Goal: Information Seeking & Learning: Understand process/instructions

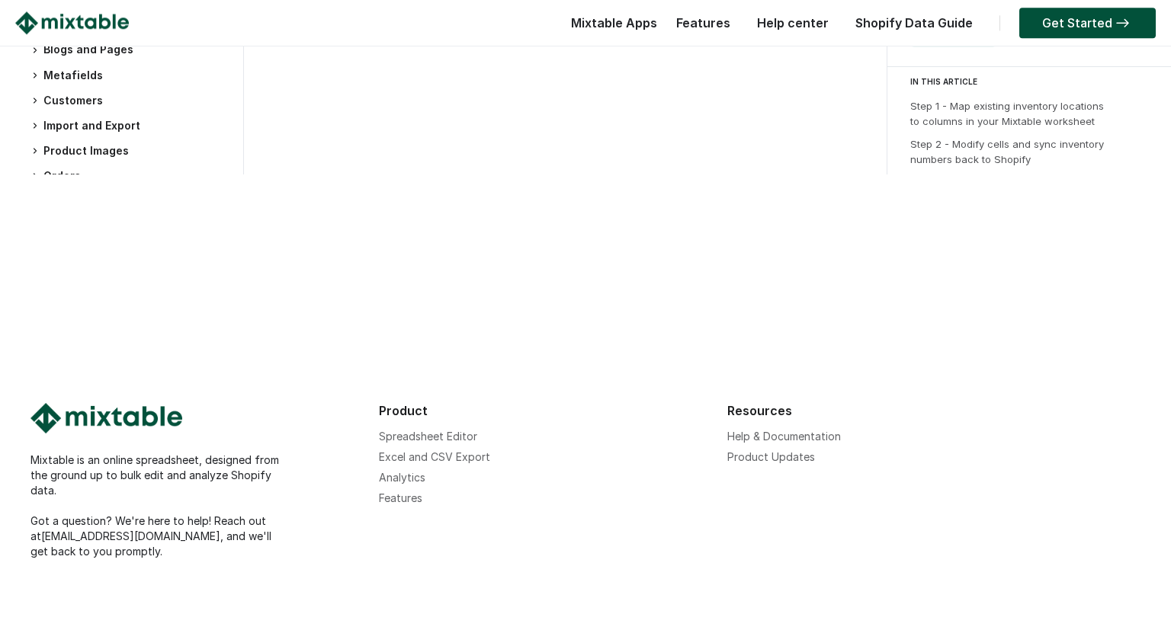
scroll to position [3577, 0]
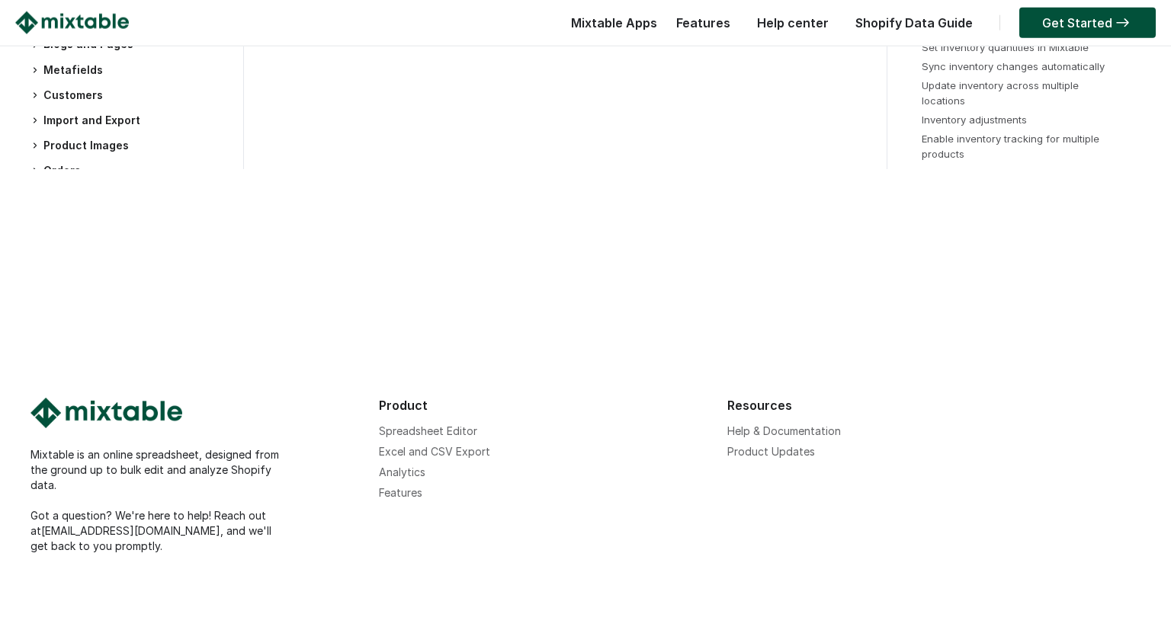
scroll to position [10682, 0]
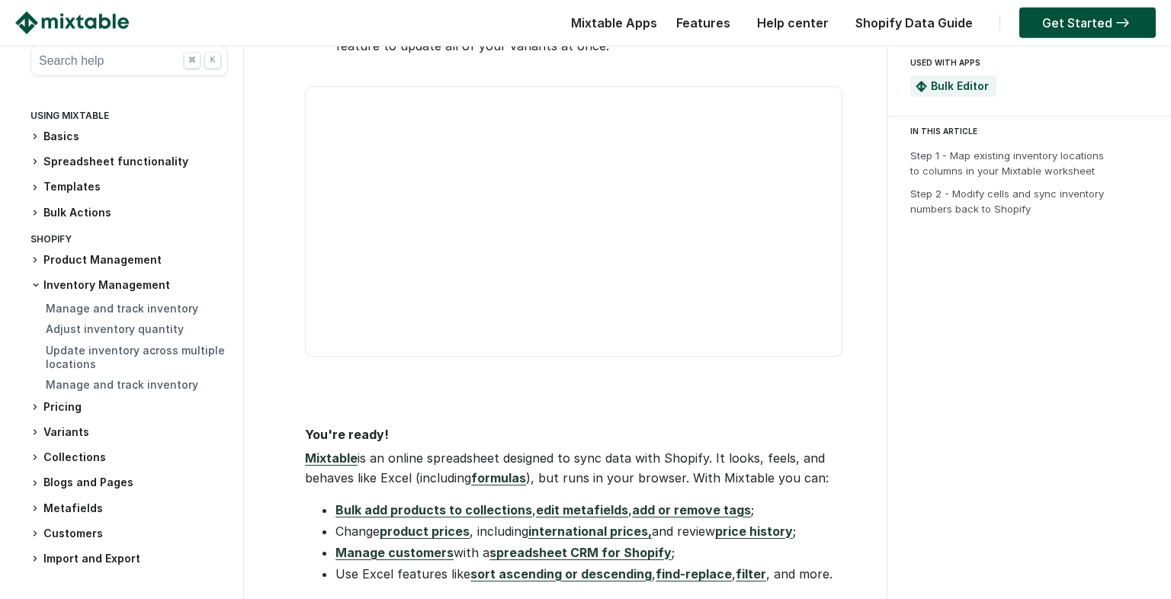
scroll to position [2767, 0]
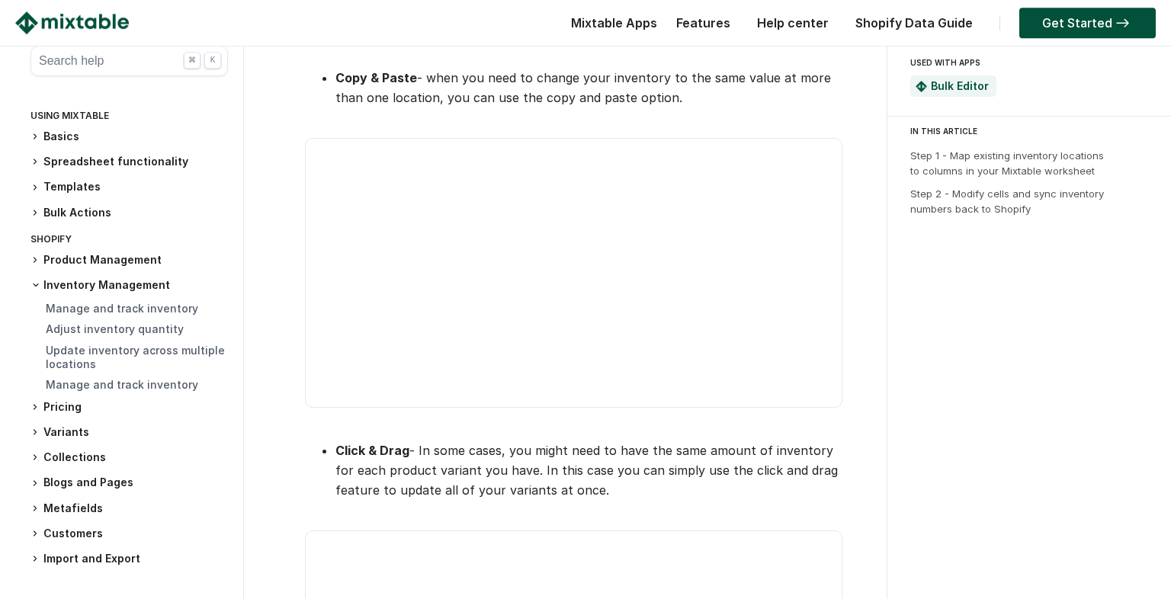
scroll to position [2307, 0]
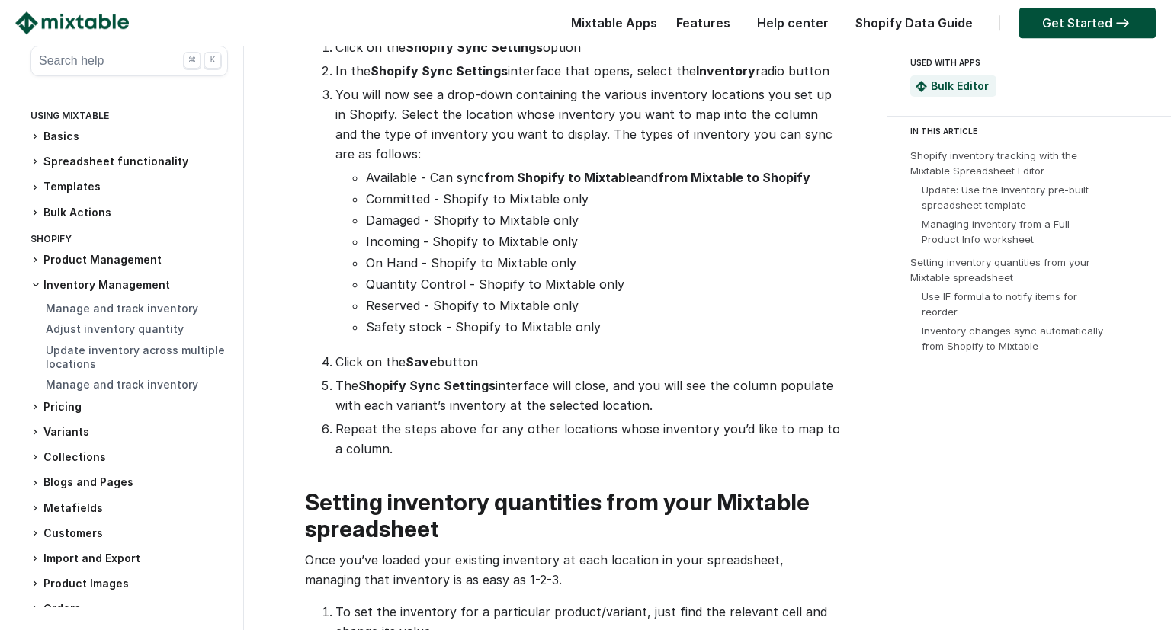
scroll to position [1921, 0]
